Goal: Task Accomplishment & Management: Manage account settings

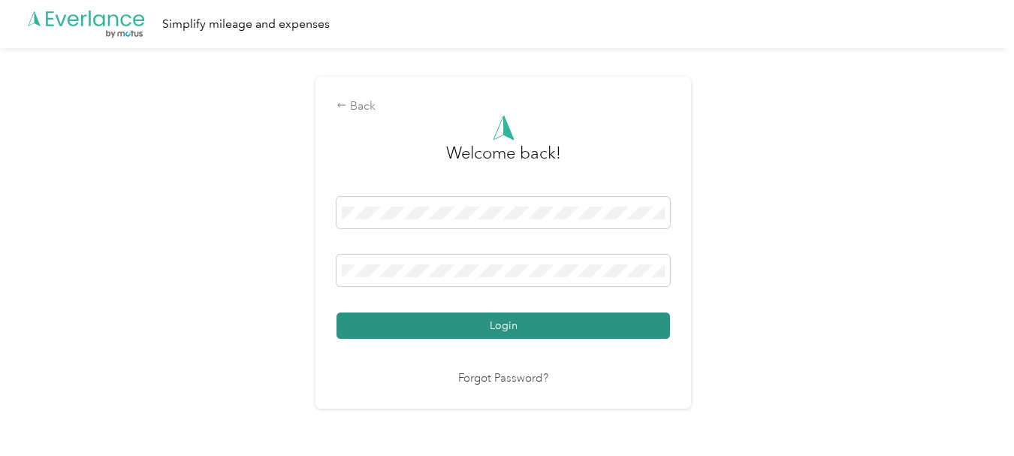
click at [418, 322] on button "Login" at bounding box center [502, 325] width 333 height 26
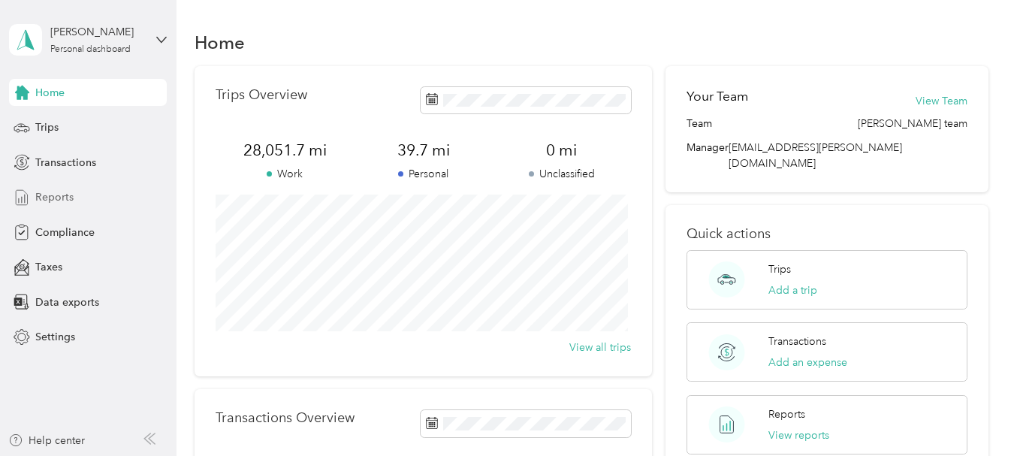
click at [53, 198] on span "Reports" at bounding box center [54, 197] width 38 height 16
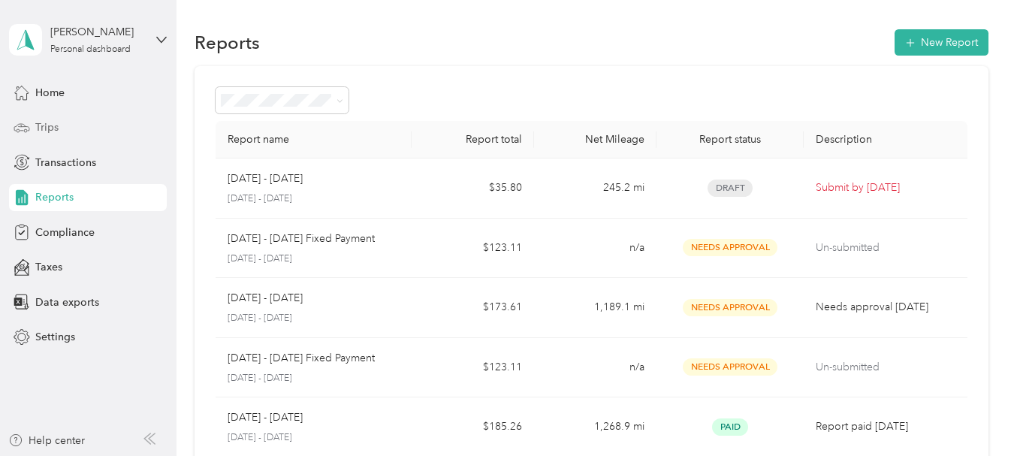
click at [52, 125] on span "Trips" at bounding box center [46, 127] width 23 height 16
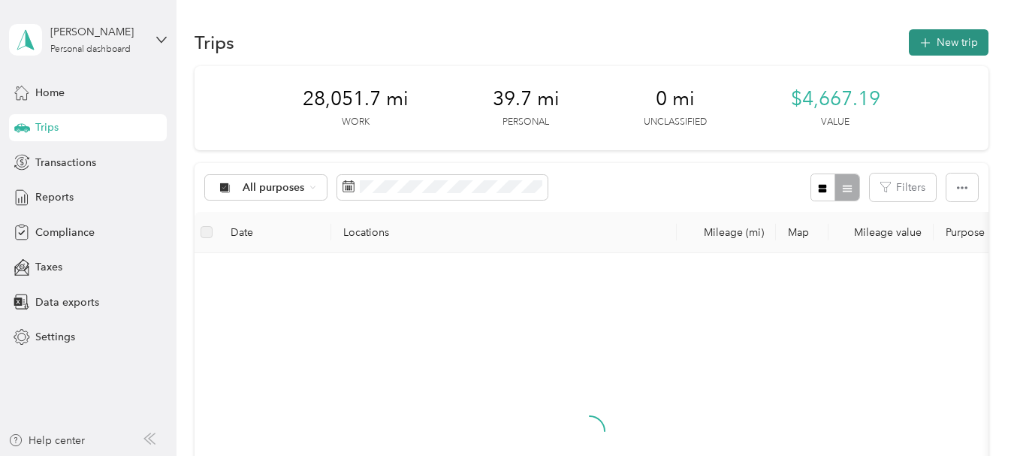
click at [930, 44] on button "New trip" at bounding box center [948, 42] width 80 height 26
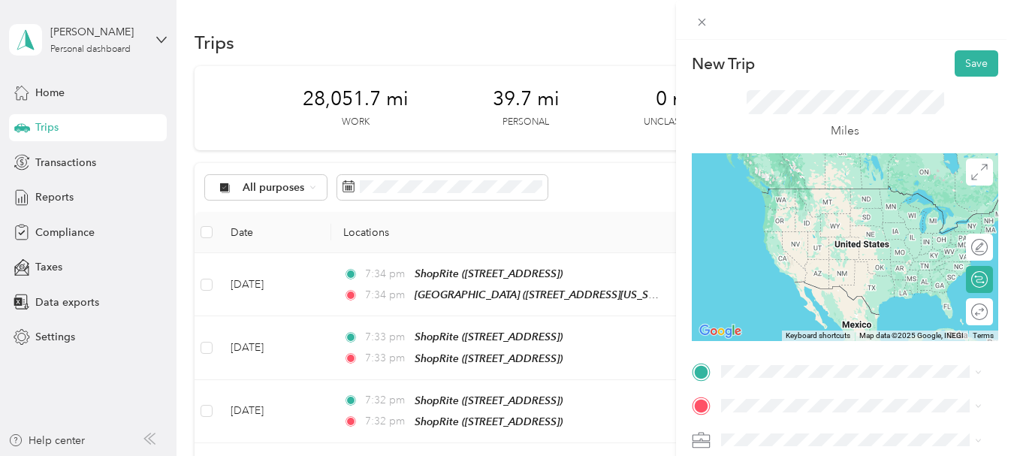
click at [805, 268] on span "[STREET_ADDRESS][US_STATE]" at bounding box center [824, 261] width 150 height 13
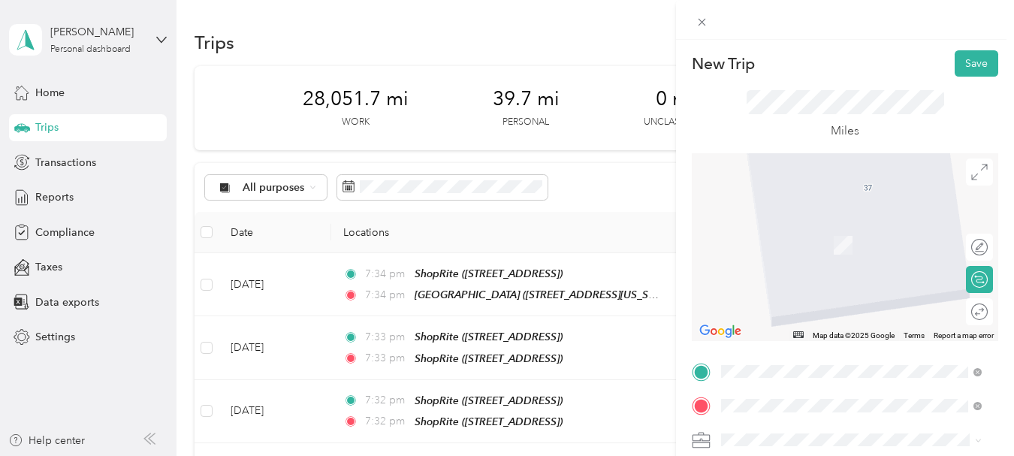
click at [787, 302] on span "[STREET_ADDRESS]" at bounding box center [796, 308] width 95 height 13
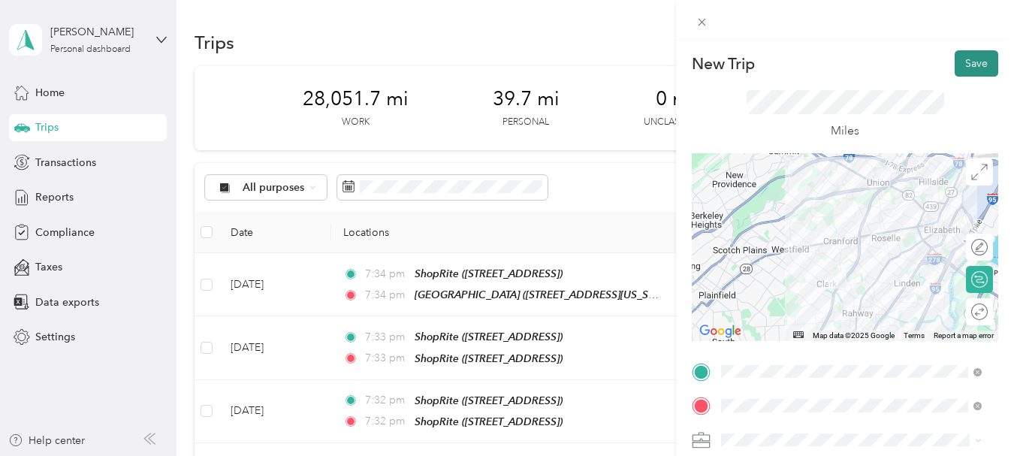
click at [959, 68] on button "Save" at bounding box center [976, 63] width 44 height 26
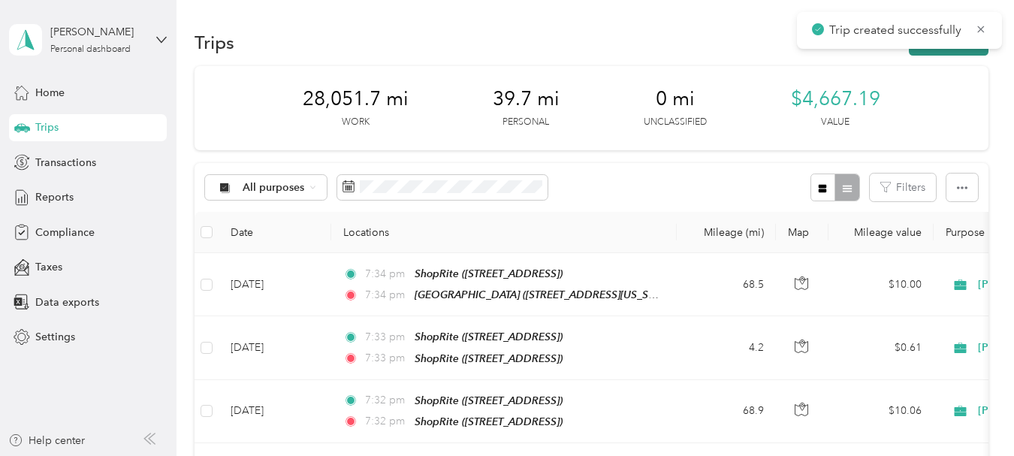
click at [938, 54] on button "New trip" at bounding box center [948, 42] width 80 height 26
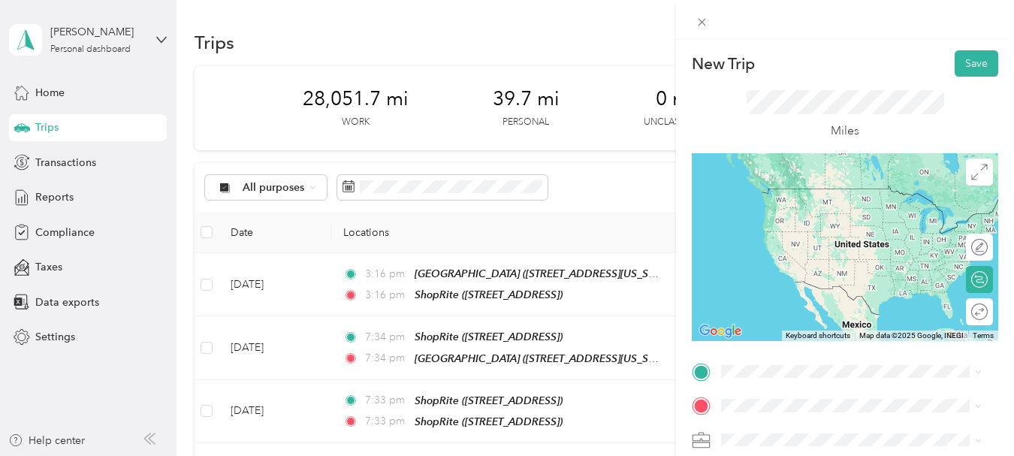
click at [813, 271] on span "[STREET_ADDRESS]" at bounding box center [796, 269] width 95 height 13
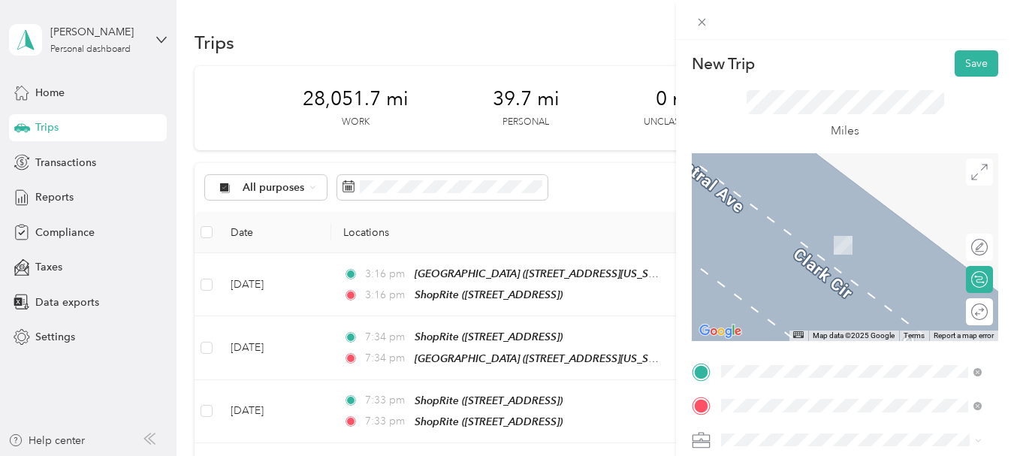
click at [783, 253] on span "[GEOGRAPHIC_DATA], [GEOGRAPHIC_DATA]" at bounding box center [860, 250] width 222 height 13
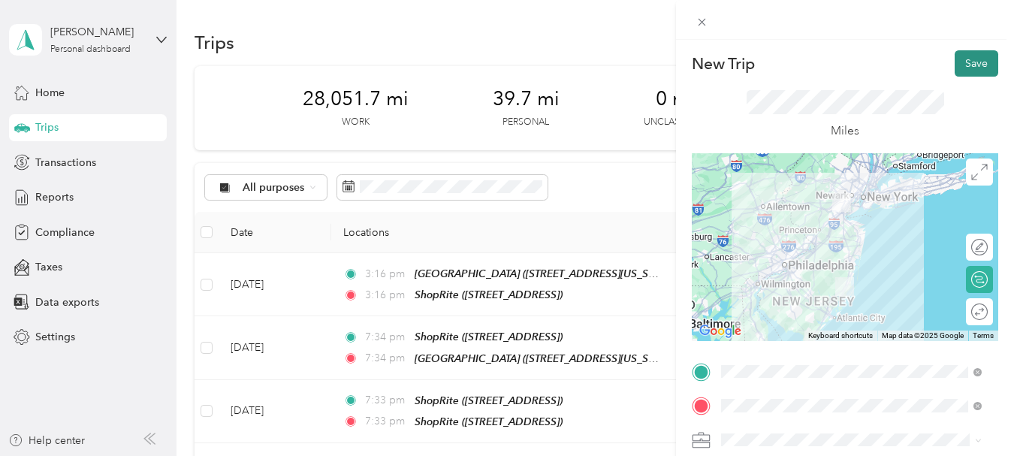
click at [968, 56] on button "Save" at bounding box center [976, 63] width 44 height 26
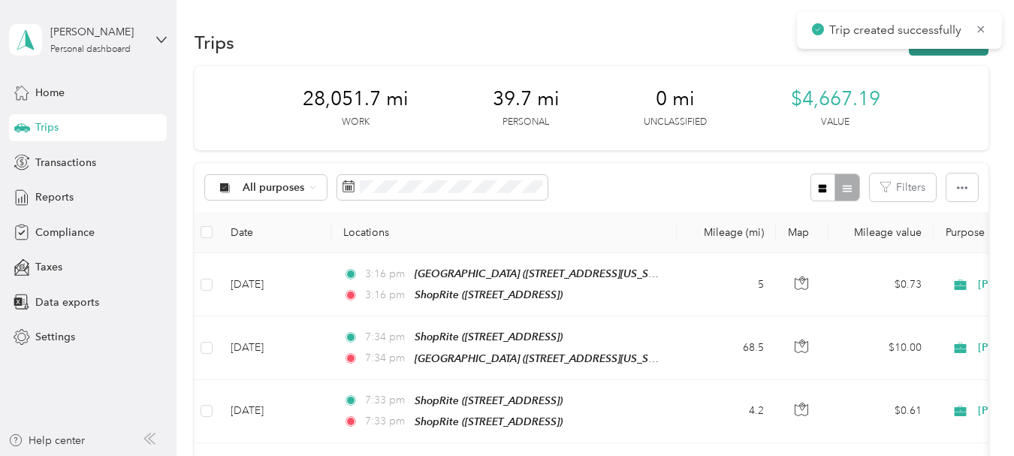
click at [946, 53] on button "New trip" at bounding box center [948, 42] width 80 height 26
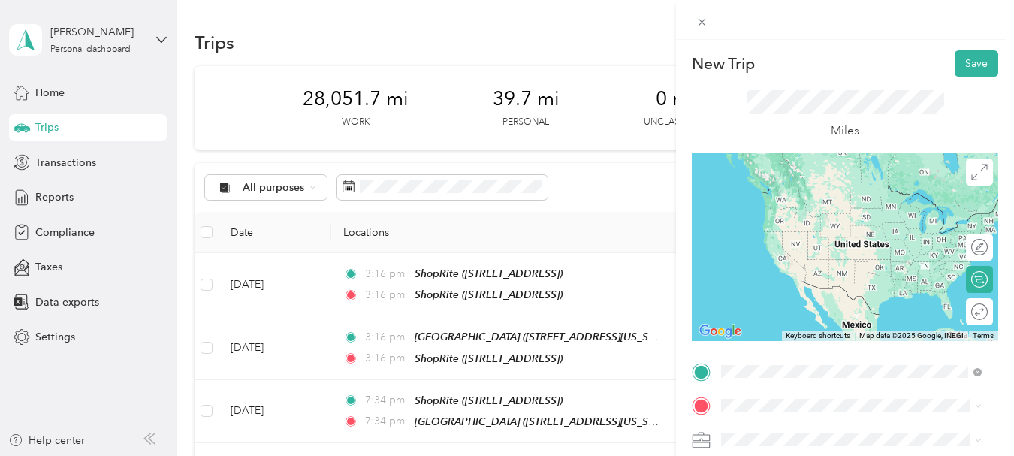
click at [792, 219] on div "TEAM ShopRite [GEOGRAPHIC_DATA], [GEOGRAPHIC_DATA]" at bounding box center [860, 205] width 222 height 37
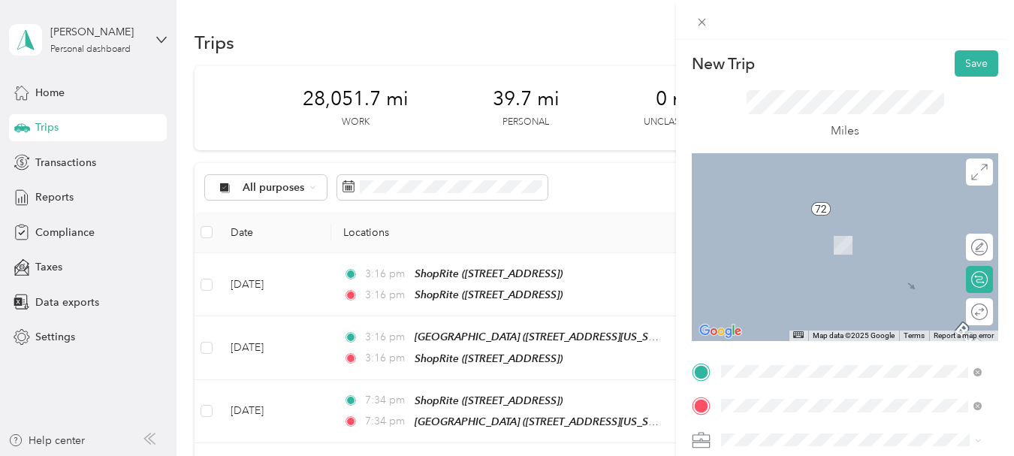
click at [773, 304] on span "[STREET_ADDRESS][US_STATE]" at bounding box center [824, 297] width 150 height 13
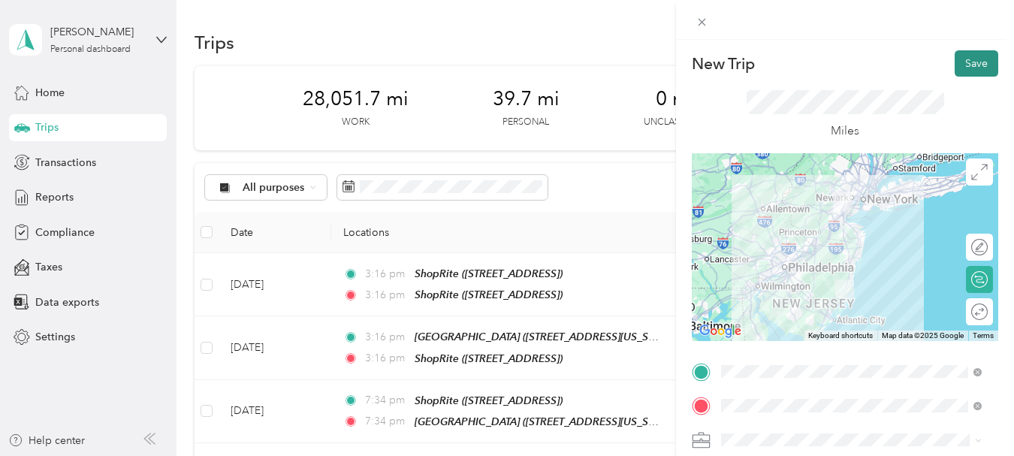
click at [954, 68] on button "Save" at bounding box center [976, 63] width 44 height 26
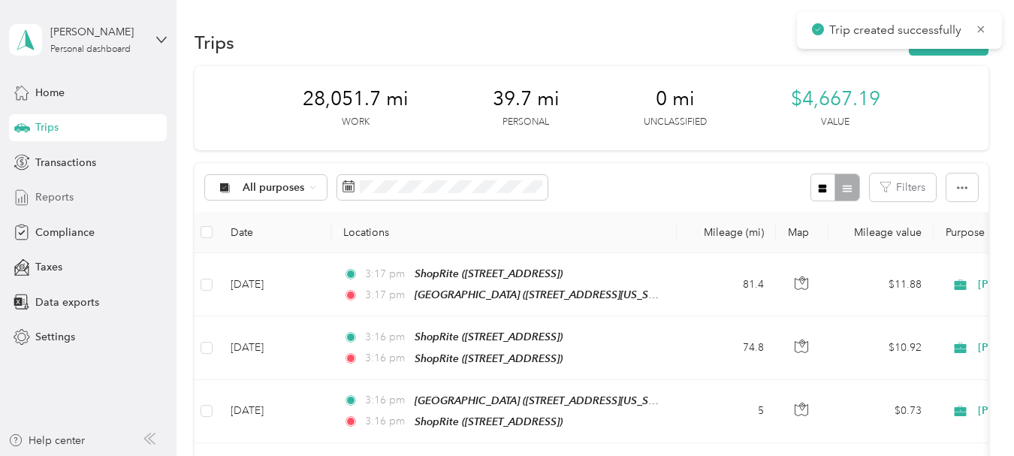
click at [58, 198] on span "Reports" at bounding box center [54, 197] width 38 height 16
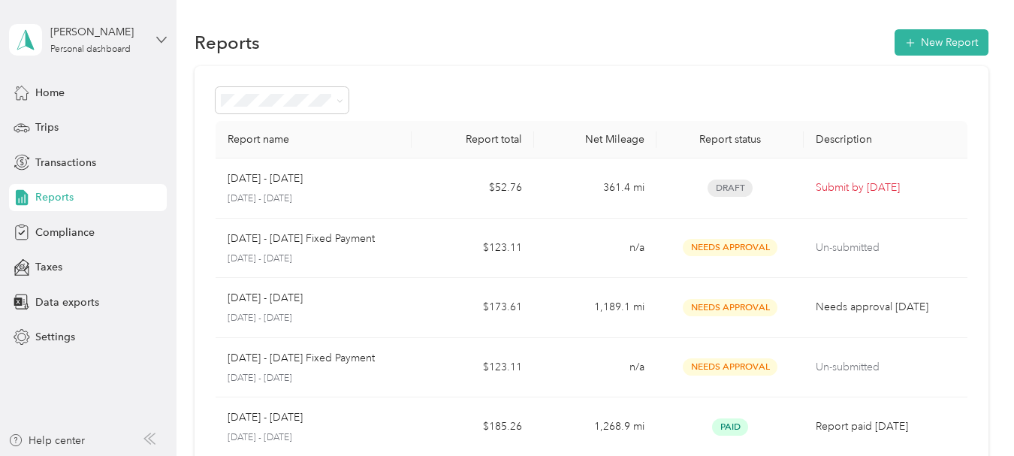
click at [157, 38] on icon at bounding box center [161, 40] width 11 height 11
click at [60, 122] on div "Log out" at bounding box center [52, 124] width 58 height 16
